Goal: Task Accomplishment & Management: Manage account settings

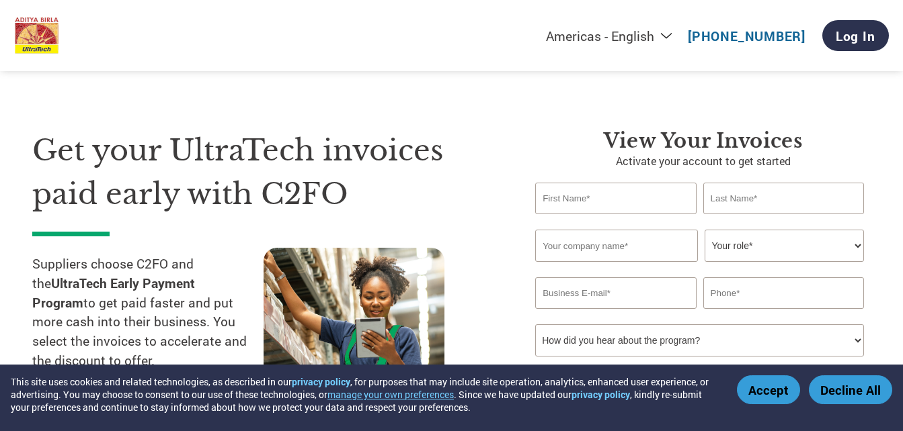
click at [675, 36] on select "Americas - English Américas - Español Américas - Português Amériques - Français…" at bounding box center [525, 36] width 311 height 17
click at [859, 34] on link "Log In" at bounding box center [855, 35] width 67 height 31
